Goal: Task Accomplishment & Management: Use online tool/utility

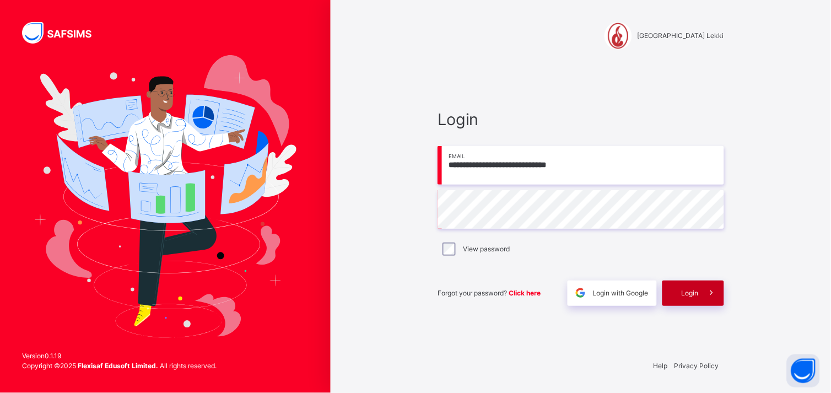
click at [693, 285] on div "Login" at bounding box center [693, 292] width 62 height 25
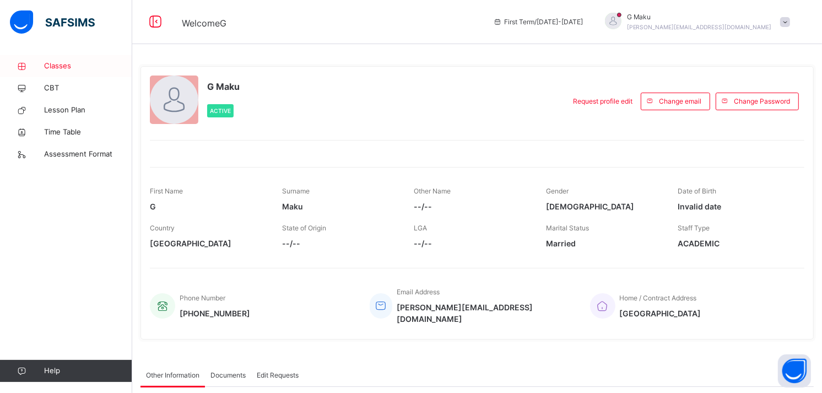
click at [73, 68] on span "Classes" at bounding box center [88, 66] width 88 height 11
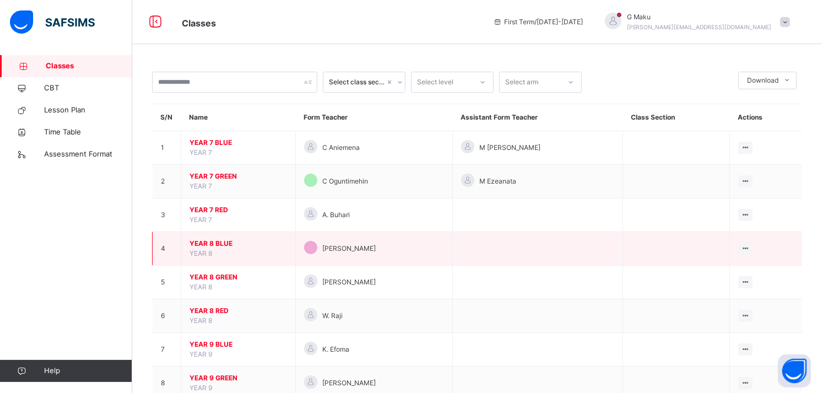
click at [212, 243] on span "YEAR 8 BLUE" at bounding box center [239, 244] width 98 height 10
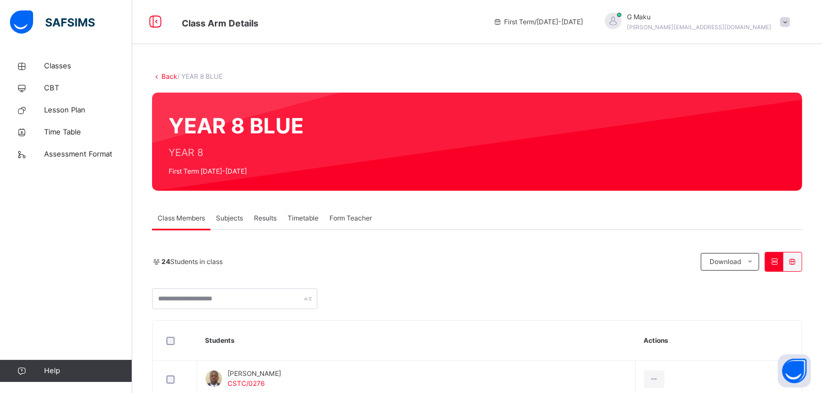
click at [225, 213] on span "Subjects" at bounding box center [229, 218] width 27 height 10
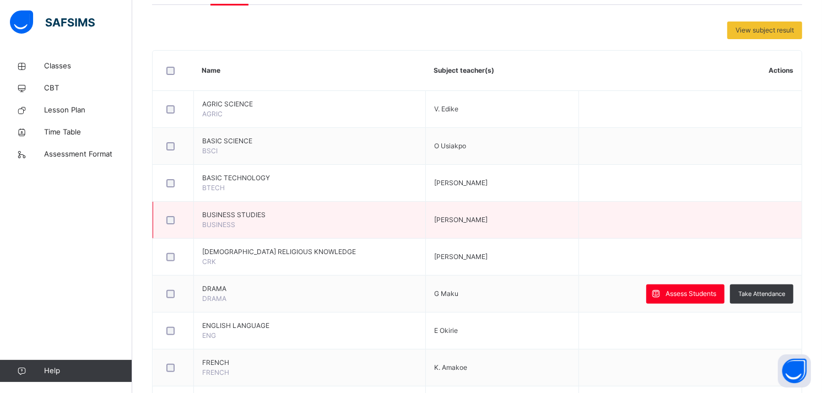
scroll to position [226, 0]
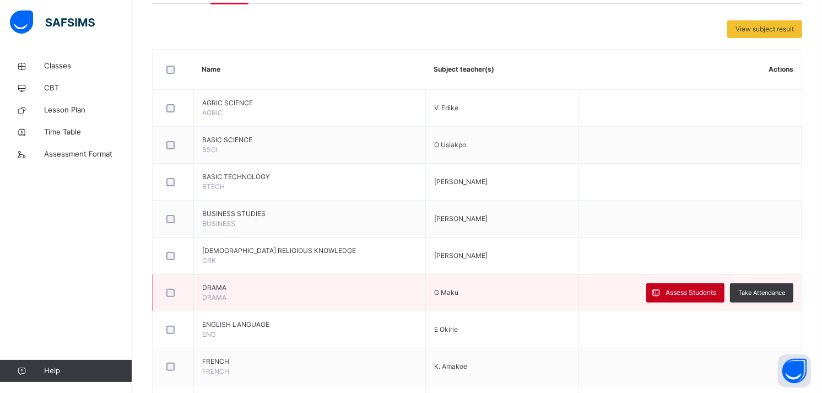
click at [679, 291] on span "Assess Students" at bounding box center [691, 293] width 51 height 10
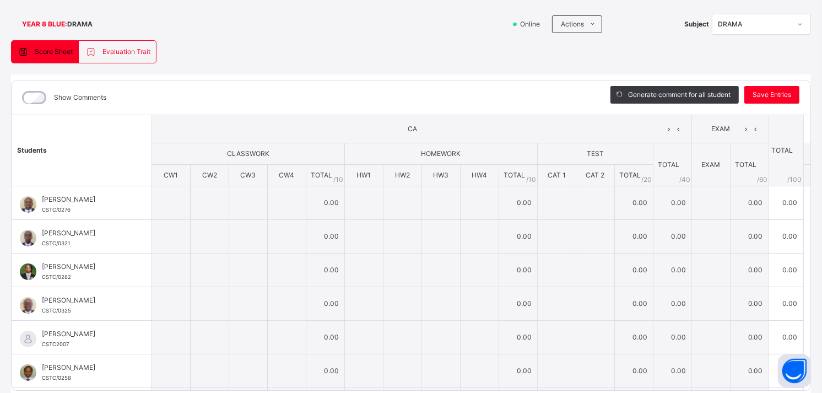
scroll to position [68, 0]
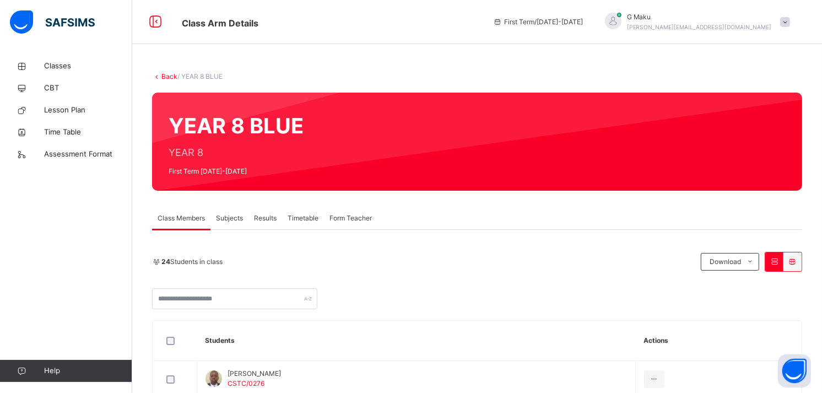
click at [228, 219] on span "Subjects" at bounding box center [229, 218] width 27 height 10
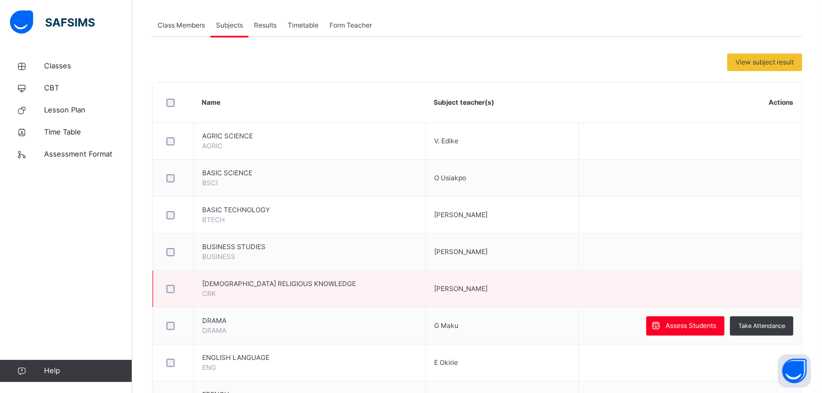
scroll to position [193, 0]
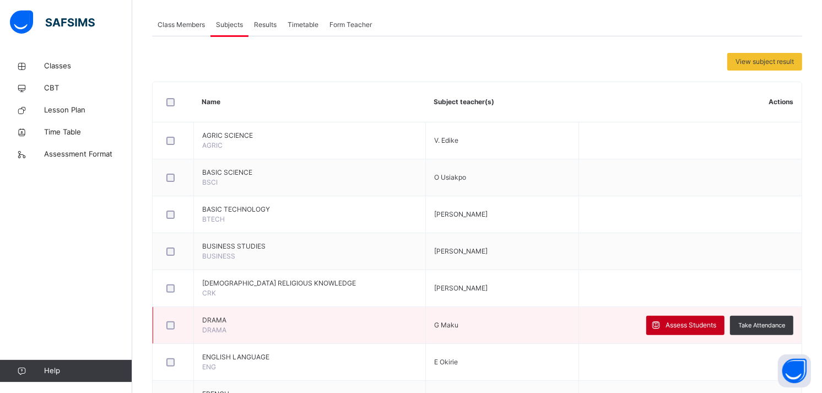
click at [680, 323] on span "Assess Students" at bounding box center [691, 325] width 51 height 10
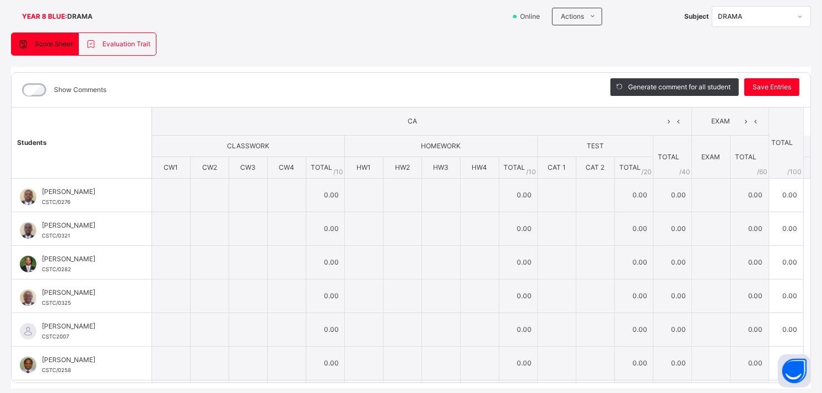
scroll to position [75, 0]
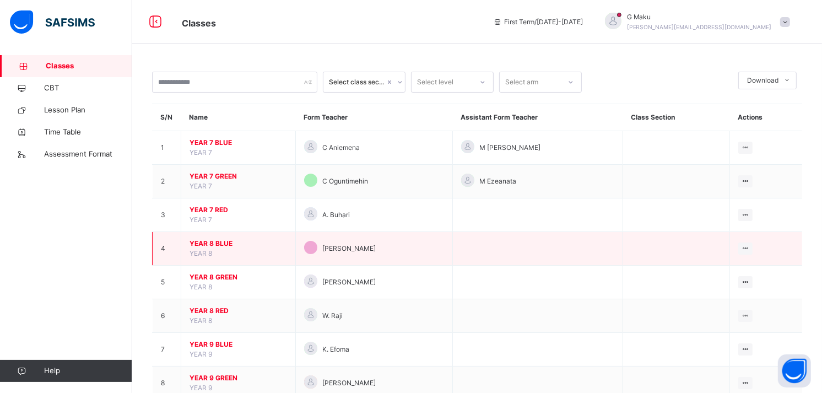
click at [221, 242] on span "YEAR 8 BLUE" at bounding box center [239, 244] width 98 height 10
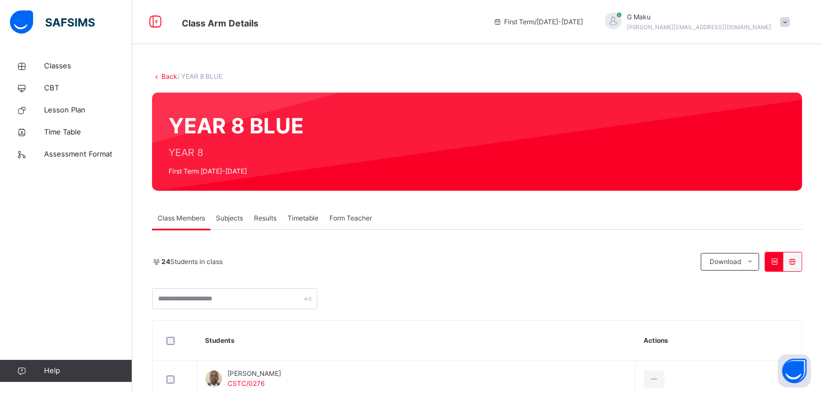
click at [226, 221] on span "Subjects" at bounding box center [229, 218] width 27 height 10
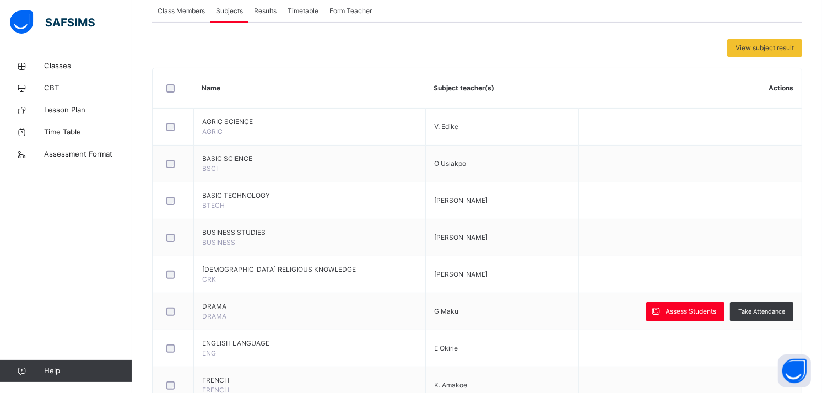
scroll to position [211, 0]
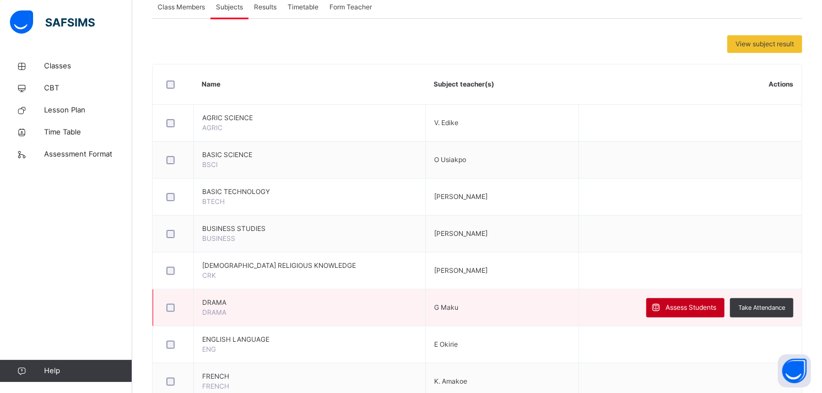
click at [690, 302] on span "Assess Students" at bounding box center [691, 307] width 51 height 10
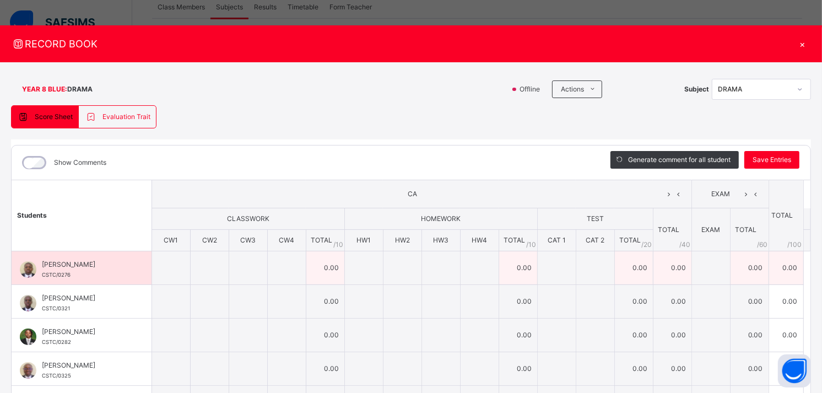
scroll to position [1, 0]
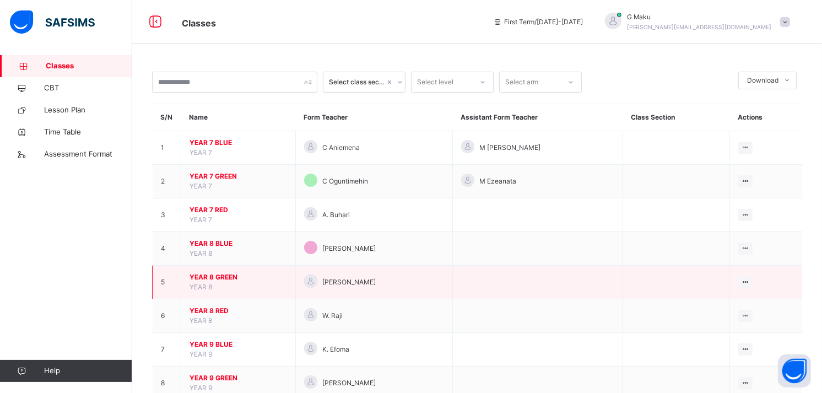
click at [220, 274] on span "YEAR 8 GREEN" at bounding box center [239, 277] width 98 height 10
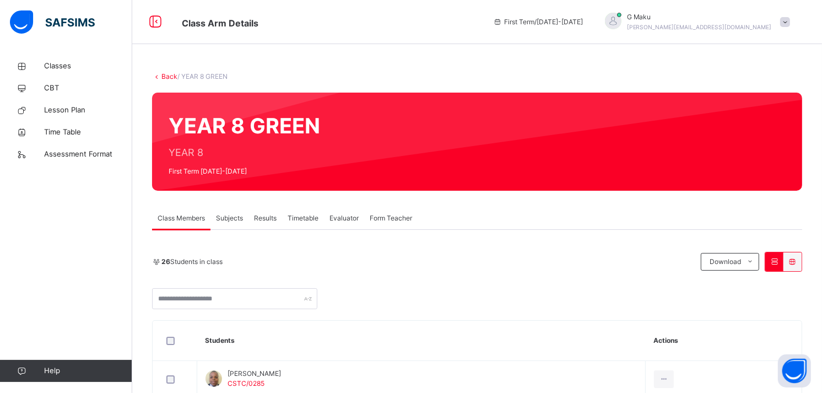
click at [233, 218] on span "Subjects" at bounding box center [229, 218] width 27 height 10
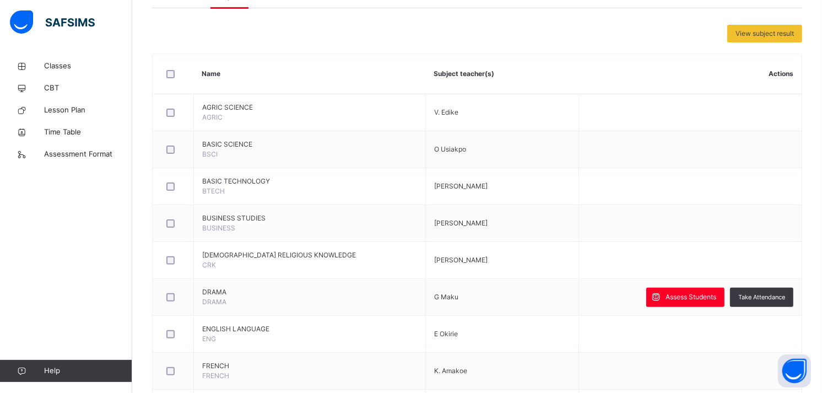
scroll to position [222, 0]
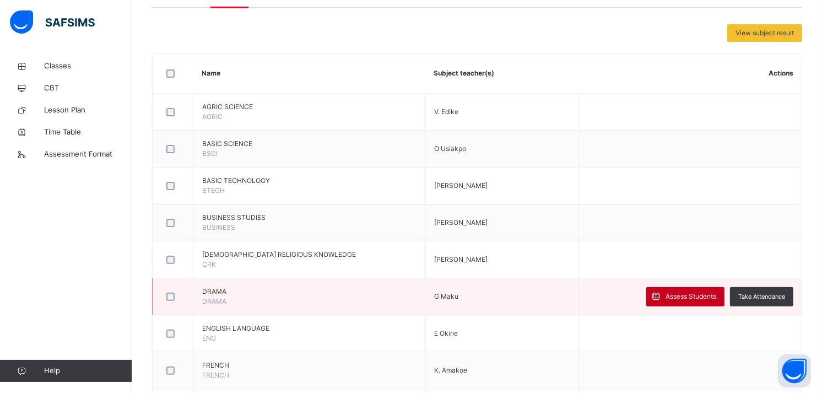
click at [682, 300] on span "Assess Students" at bounding box center [691, 296] width 51 height 10
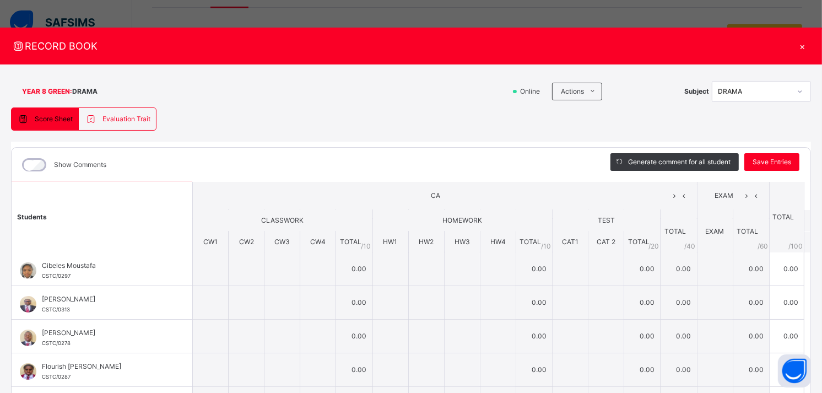
scroll to position [0, 0]
click at [193, 243] on th "CW1" at bounding box center [211, 242] width 36 height 21
click at [797, 46] on div "×" at bounding box center [803, 46] width 17 height 15
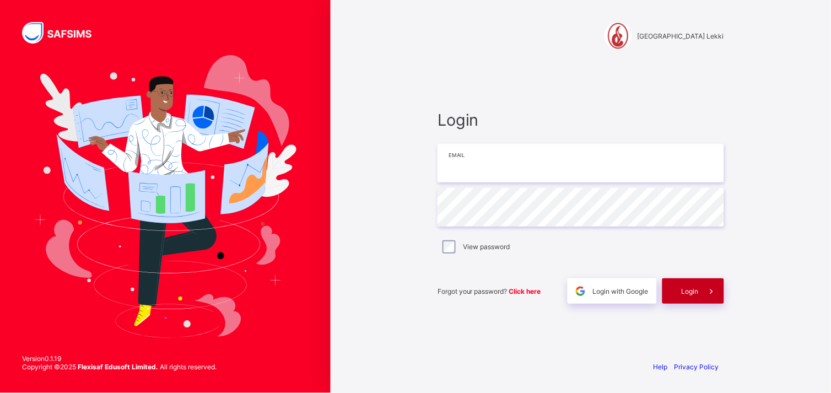
type input "**********"
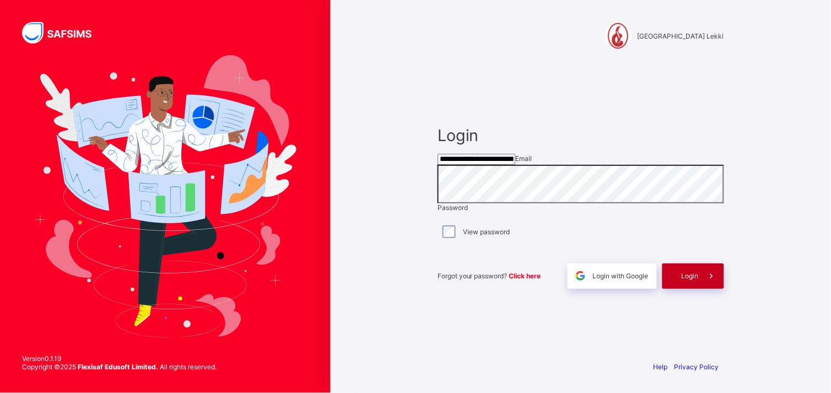
click at [689, 282] on div "Login" at bounding box center [693, 275] width 62 height 25
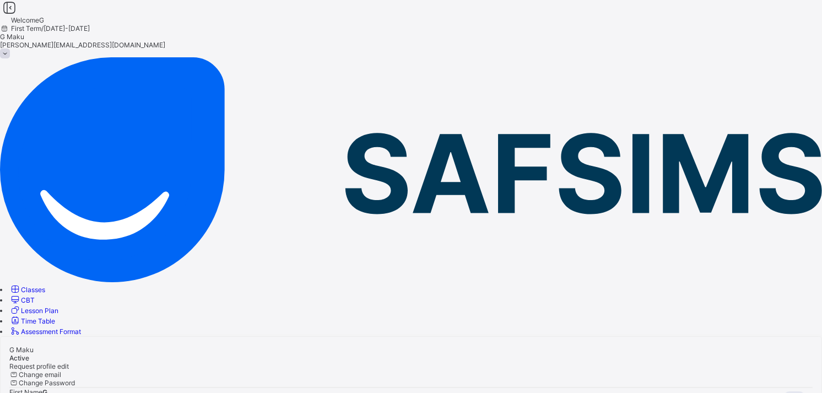
click at [45, 285] on link "Classes" at bounding box center [27, 289] width 36 height 8
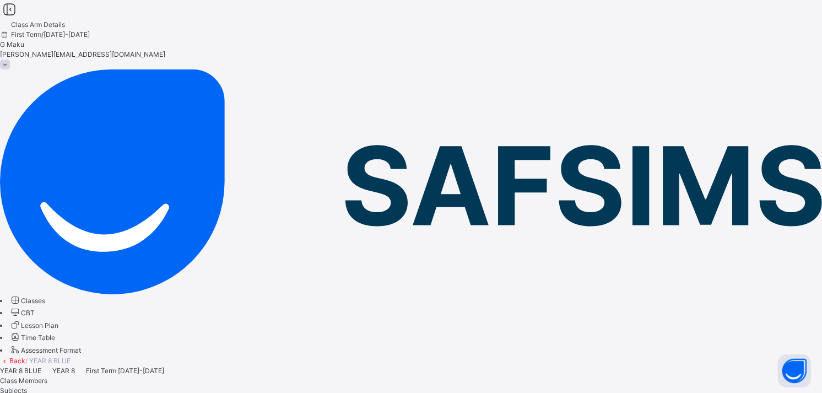
click at [27, 374] on span "Subjects" at bounding box center [13, 390] width 27 height 8
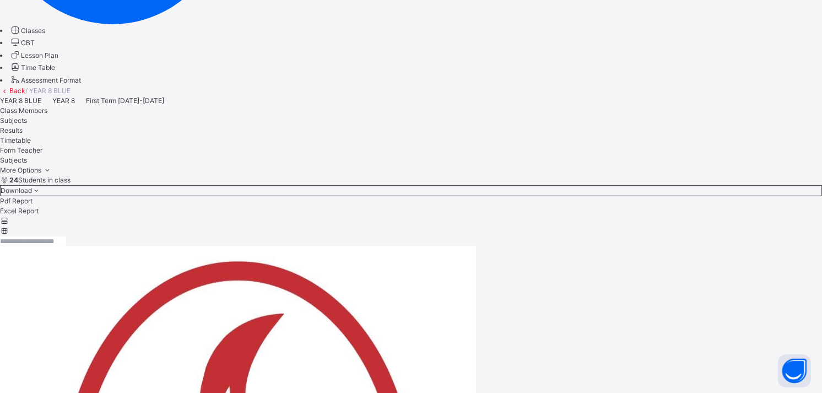
scroll to position [273, 0]
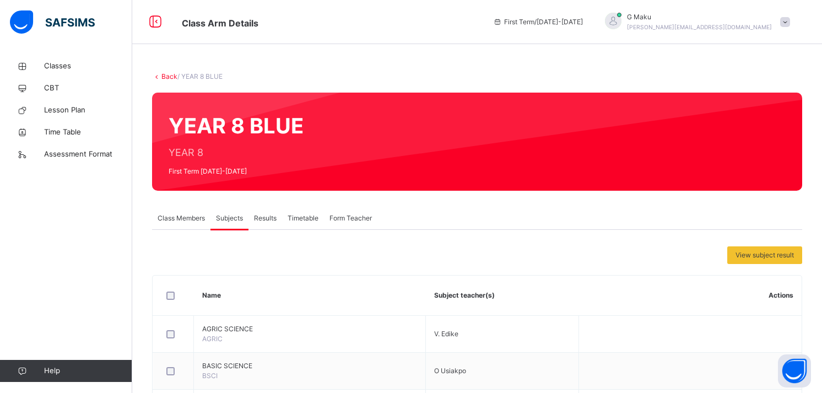
scroll to position [285, 0]
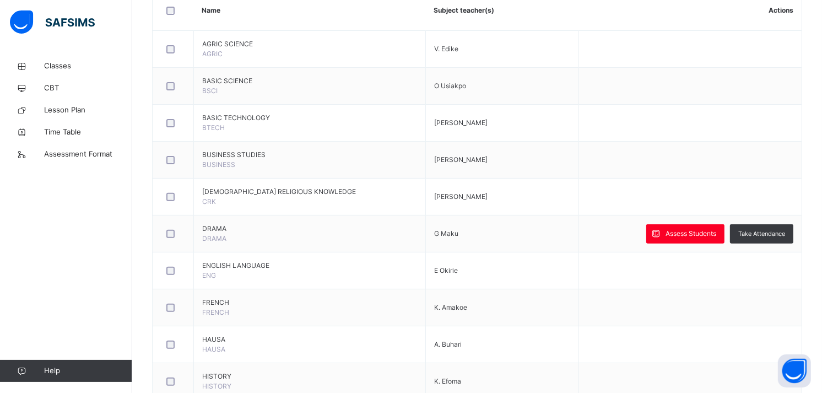
click at [692, 229] on span "Assess Students" at bounding box center [691, 234] width 51 height 10
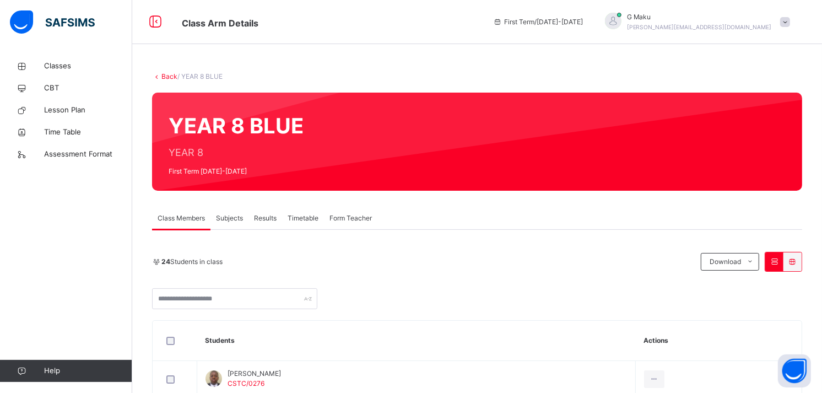
click at [228, 214] on span "Subjects" at bounding box center [229, 218] width 27 height 10
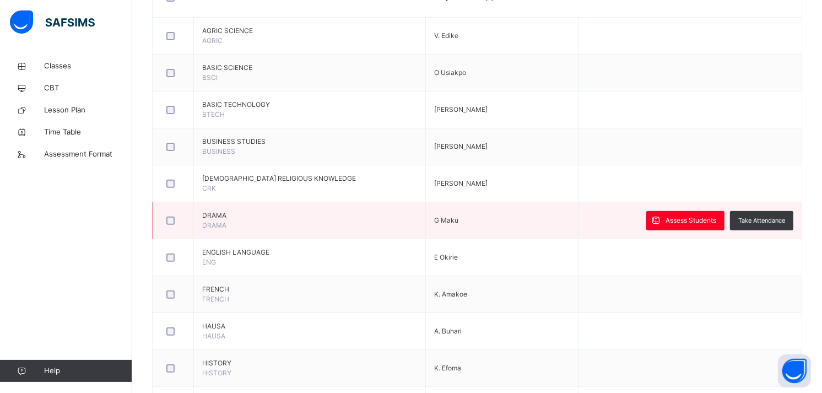
scroll to position [299, 0]
click at [679, 212] on div "Assess Students" at bounding box center [685, 219] width 78 height 19
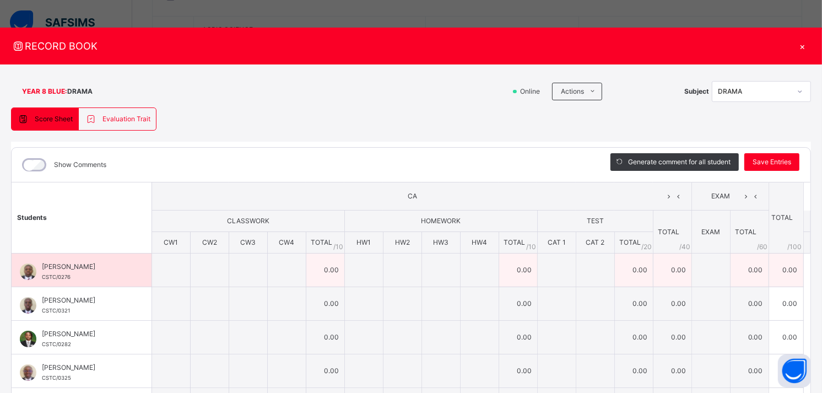
scroll to position [0, 0]
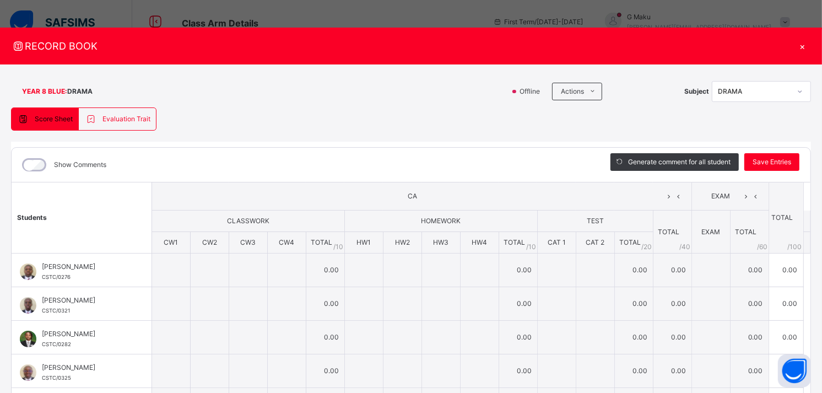
click at [797, 48] on div "×" at bounding box center [803, 46] width 17 height 15
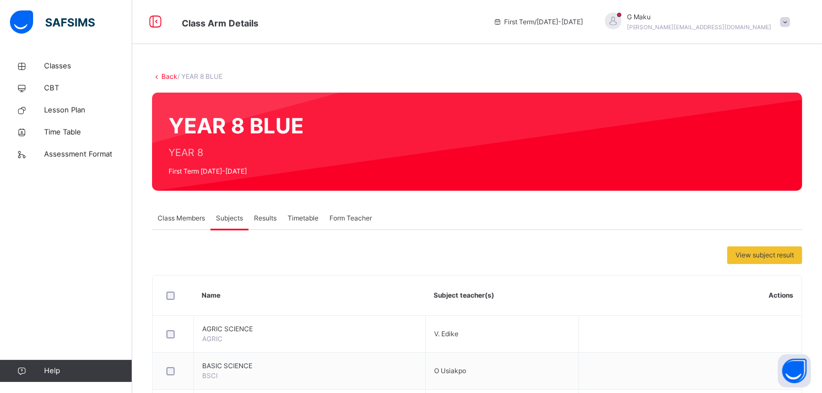
click at [790, 25] on span at bounding box center [785, 22] width 10 height 10
click at [184, 210] on div "Class Members" at bounding box center [181, 218] width 58 height 22
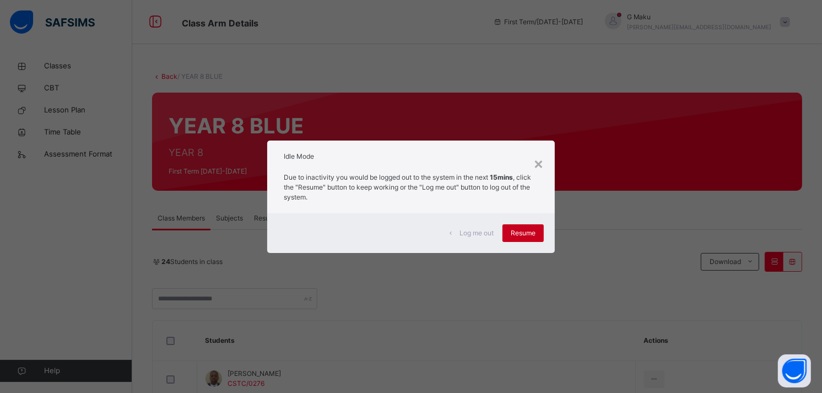
click at [530, 229] on span "Resume" at bounding box center [523, 233] width 25 height 10
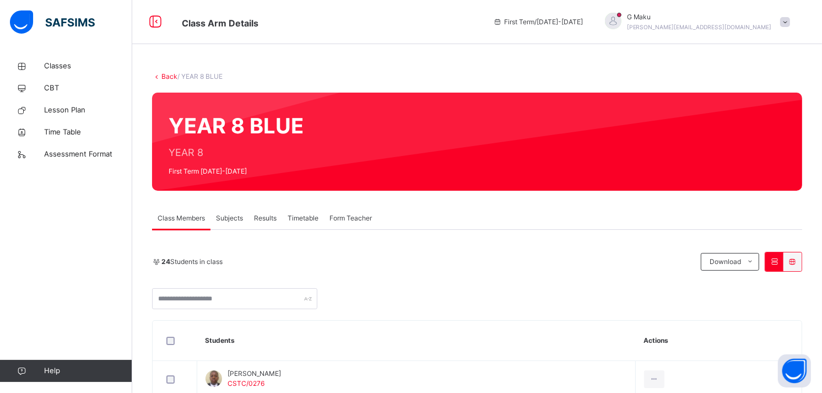
click at [235, 217] on span "Subjects" at bounding box center [229, 218] width 27 height 10
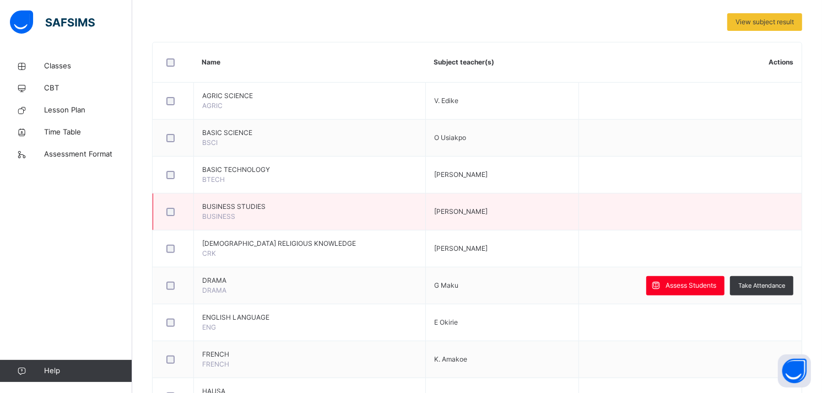
scroll to position [239, 0]
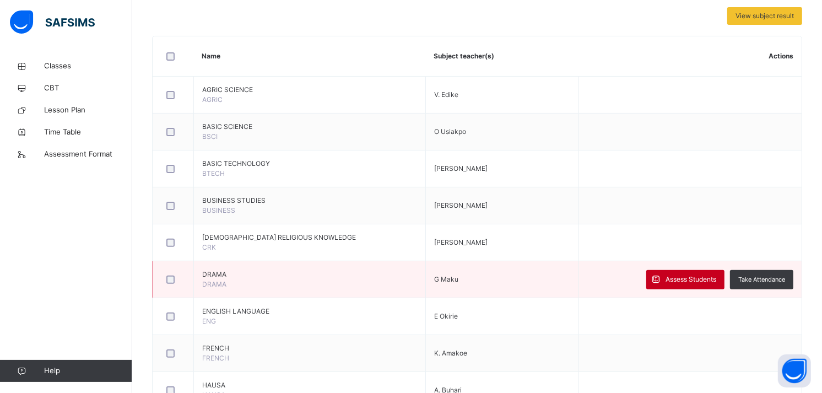
click at [696, 274] on span "Assess Students" at bounding box center [691, 279] width 51 height 10
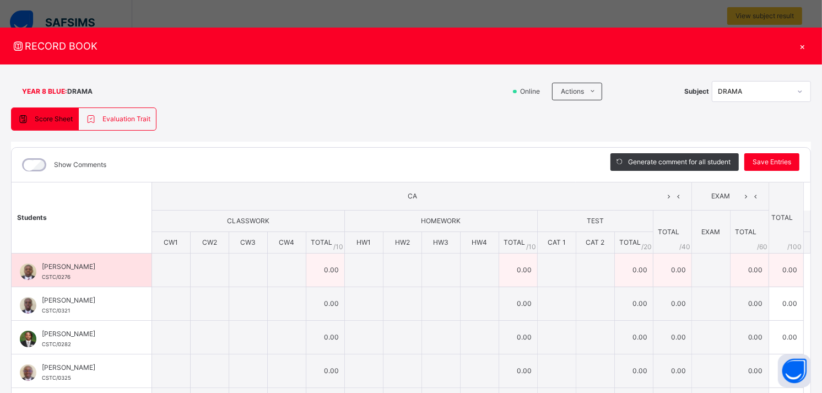
click at [301, 262] on tr "Andre Orogun CSTC/0276 Andre Orogun CSTC/0276 0.00 0.00 0.00 0.00 0.00 0.00 Gen…" at bounding box center [411, 270] width 799 height 34
click at [306, 262] on td "0.00" at bounding box center [325, 270] width 39 height 34
click at [267, 263] on tr "Andre Orogun CSTC/0276 Andre Orogun CSTC/0276 0.00 0.00 0.00 0.00 0.00 0.00 Gen…" at bounding box center [411, 270] width 799 height 34
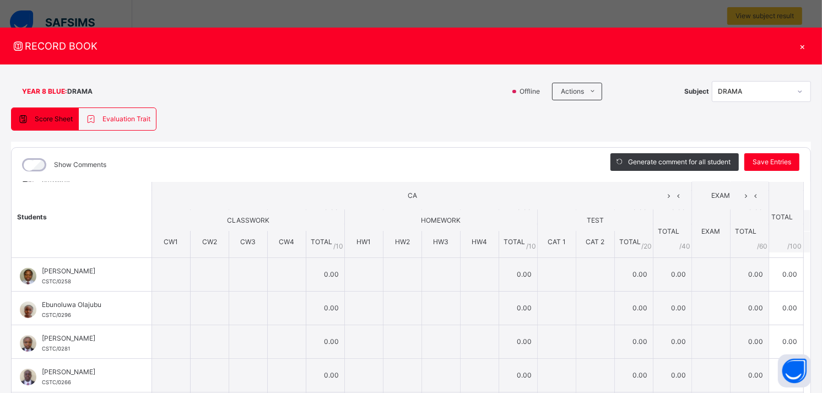
scroll to position [164, 0]
click at [267, 229] on th "CLASSWORK" at bounding box center [248, 220] width 193 height 21
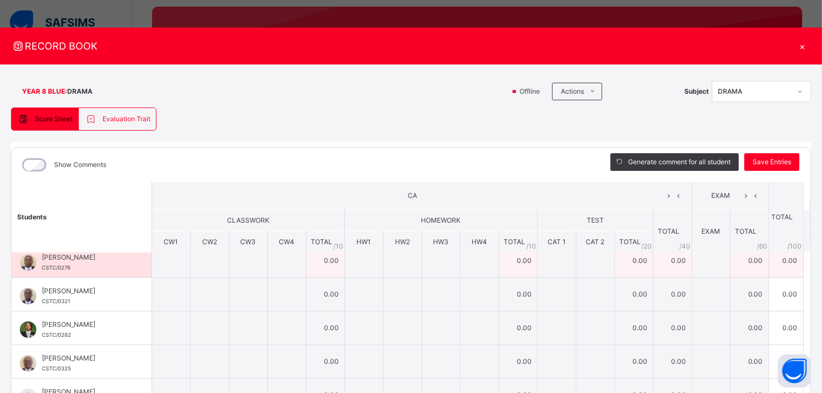
scroll to position [12, 0]
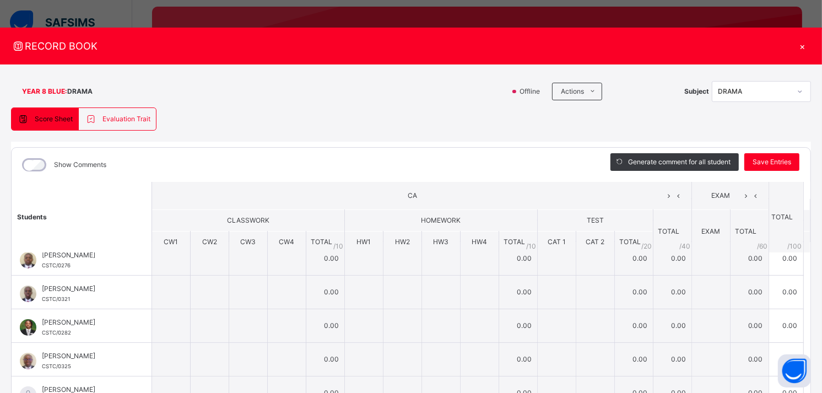
click at [601, 252] on th "CAT 2" at bounding box center [595, 241] width 39 height 21
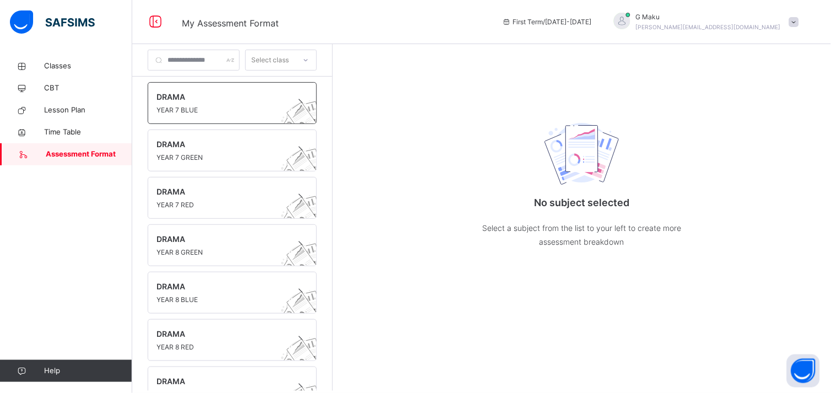
click at [187, 102] on span at bounding box center [221, 103] width 131 height 3
